Goal: Obtain resource: Download file/media

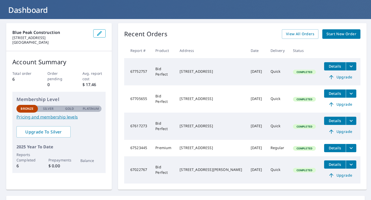
scroll to position [33, 0]
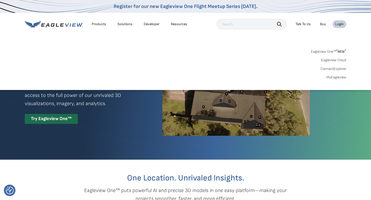
click at [337, 76] on link "MyEagleview" at bounding box center [337, 77] width 20 height 5
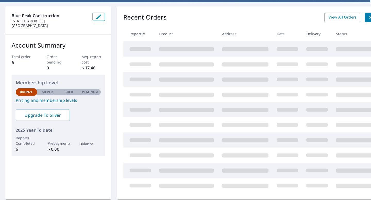
scroll to position [45, 0]
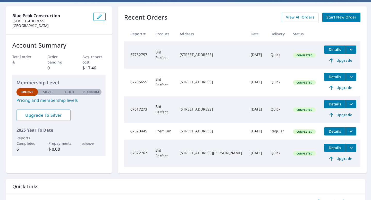
click at [334, 105] on span "Details" at bounding box center [334, 104] width 15 height 5
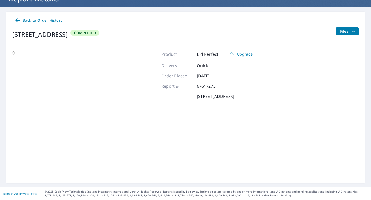
scroll to position [40, 0]
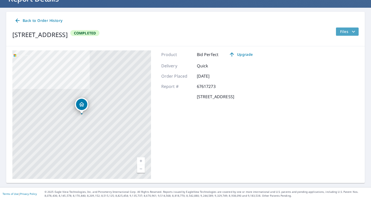
click at [346, 34] on span "Files" at bounding box center [348, 32] width 16 height 6
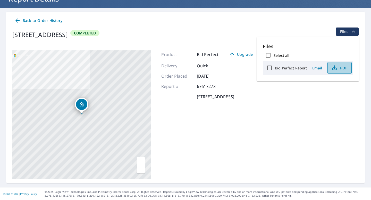
click at [339, 68] on span "PDF" at bounding box center [339, 68] width 16 height 6
